Goal: Task Accomplishment & Management: Use online tool/utility

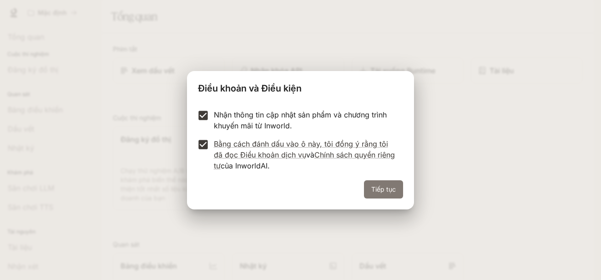
click at [398, 195] on button "Tiếp tục" at bounding box center [383, 189] width 39 height 18
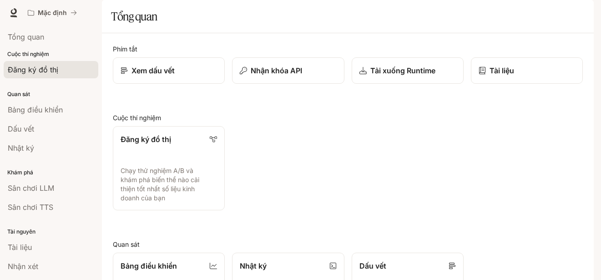
click at [48, 70] on font "Đăng ký đồ thị" at bounding box center [33, 69] width 51 height 9
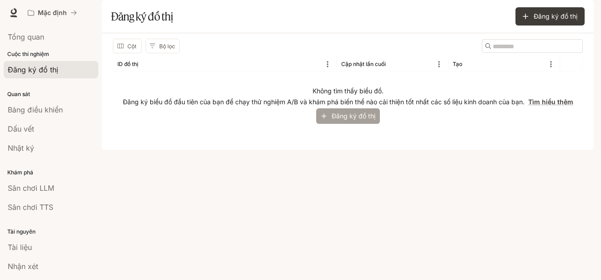
click at [336, 120] on font "Đăng ký đồ thị" at bounding box center [354, 116] width 44 height 8
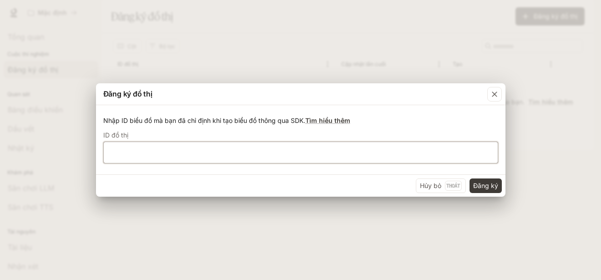
click at [263, 150] on input "text" at bounding box center [301, 152] width 394 height 9
type input "********"
click button "Đăng ký" at bounding box center [486, 185] width 32 height 15
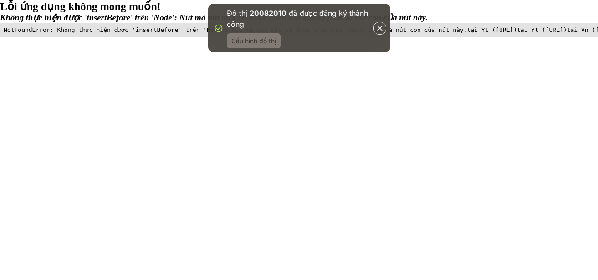
click at [271, 42] on font "Cấu hình đồ thị" at bounding box center [253, 41] width 45 height 8
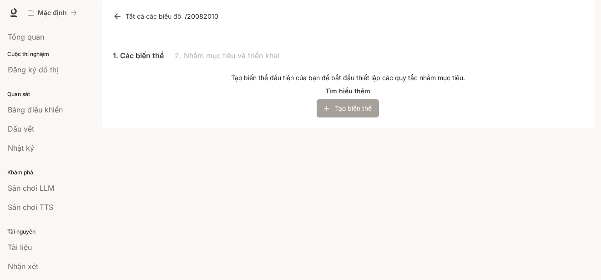
click at [350, 112] on font "Tạo biến thể" at bounding box center [353, 108] width 37 height 8
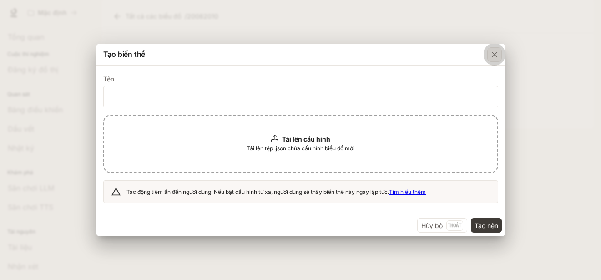
drag, startPoint x: 494, startPoint y: 56, endPoint x: 453, endPoint y: 2, distance: 67.6
click at [495, 56] on icon "button" at bounding box center [494, 54] width 9 height 9
